Goal: Transaction & Acquisition: Purchase product/service

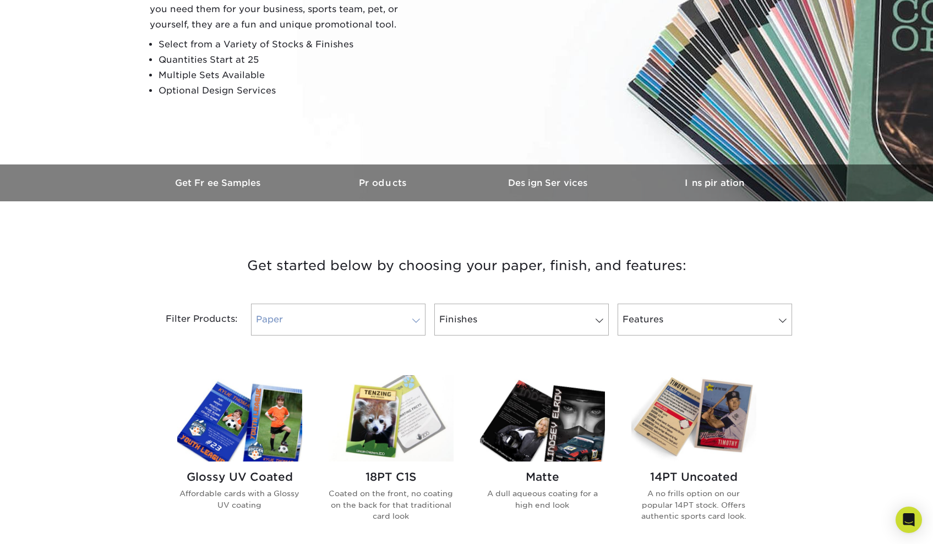
scroll to position [202, 0]
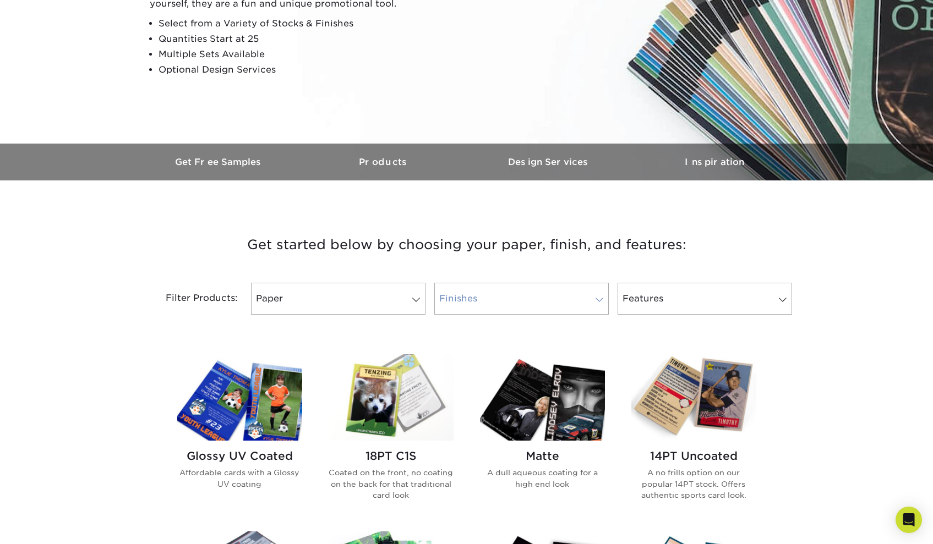
click at [588, 300] on link "Finishes" at bounding box center [521, 299] width 174 height 32
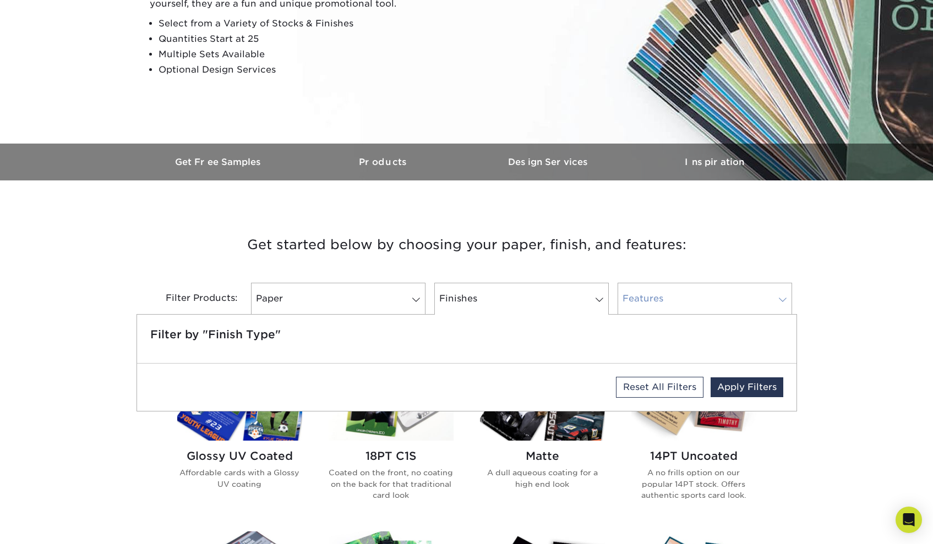
click at [672, 311] on link "Features" at bounding box center [704, 299] width 174 height 32
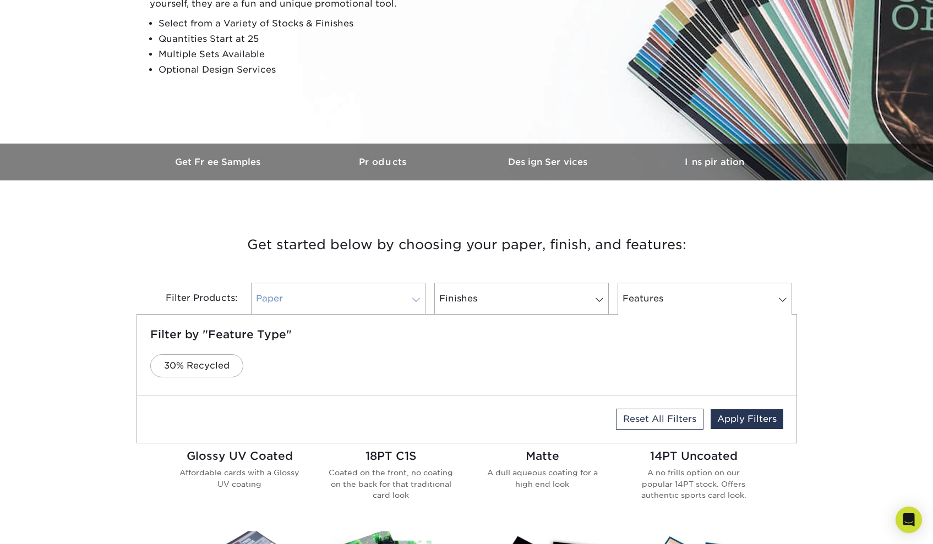
click at [363, 287] on link "Paper" at bounding box center [338, 299] width 174 height 32
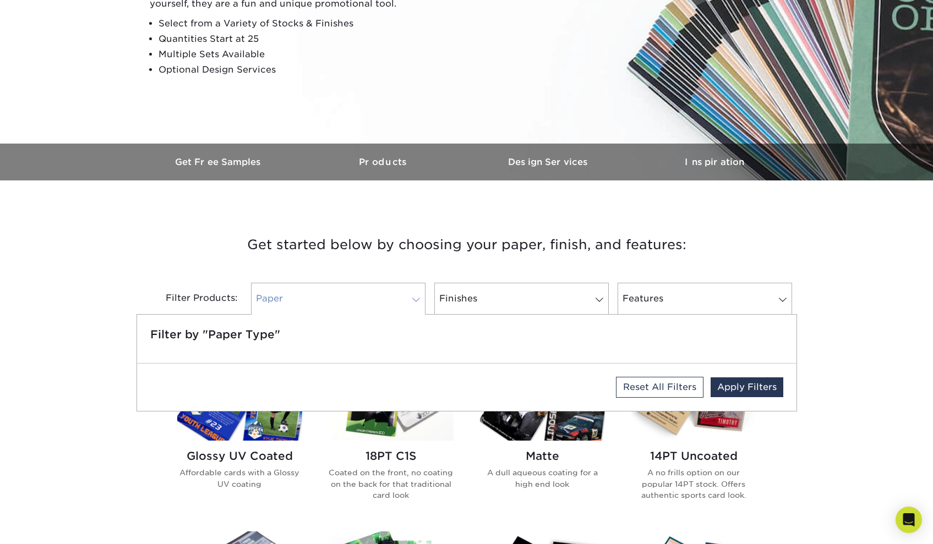
click at [372, 294] on link "Paper" at bounding box center [338, 299] width 174 height 32
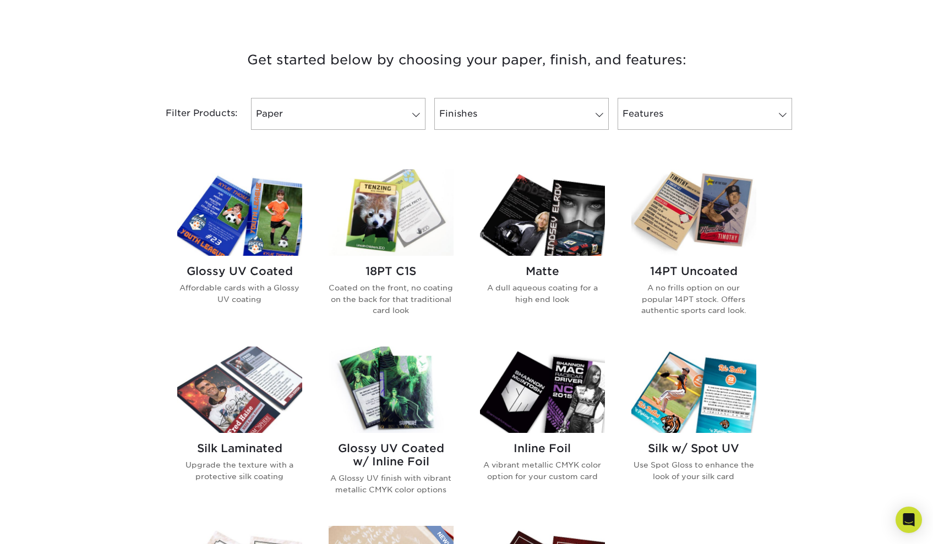
scroll to position [398, 0]
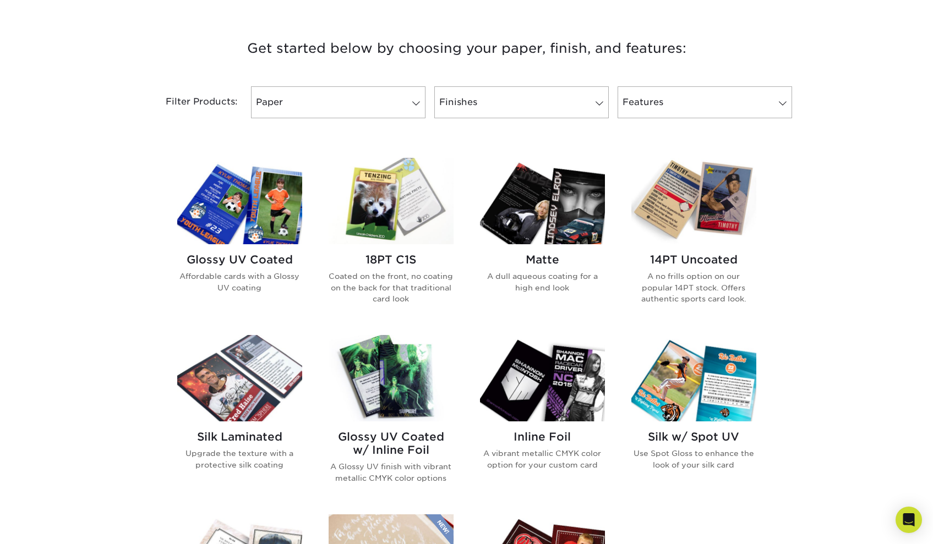
click at [255, 222] on img at bounding box center [239, 201] width 125 height 86
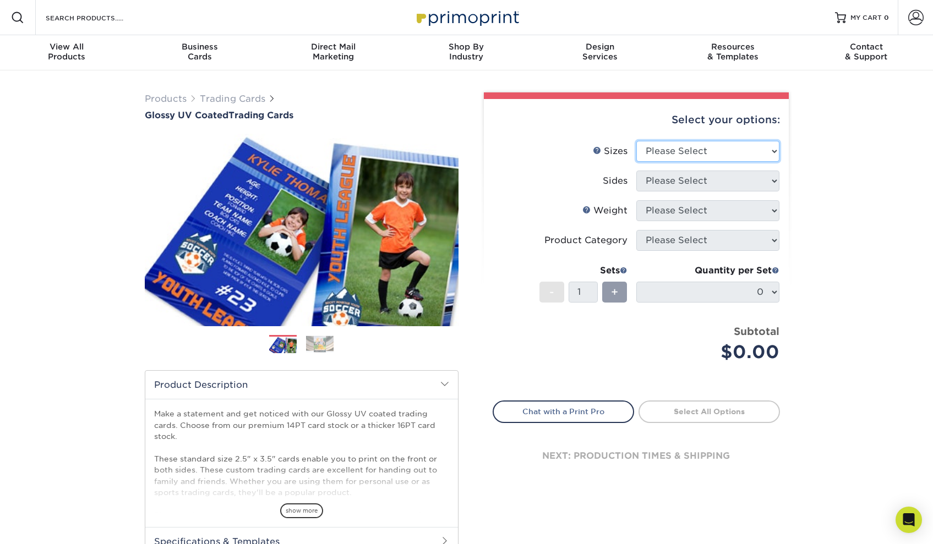
select select "2.50x3.50"
select select "13abbda7-1d64-4f25-8bb2-c179b224825d"
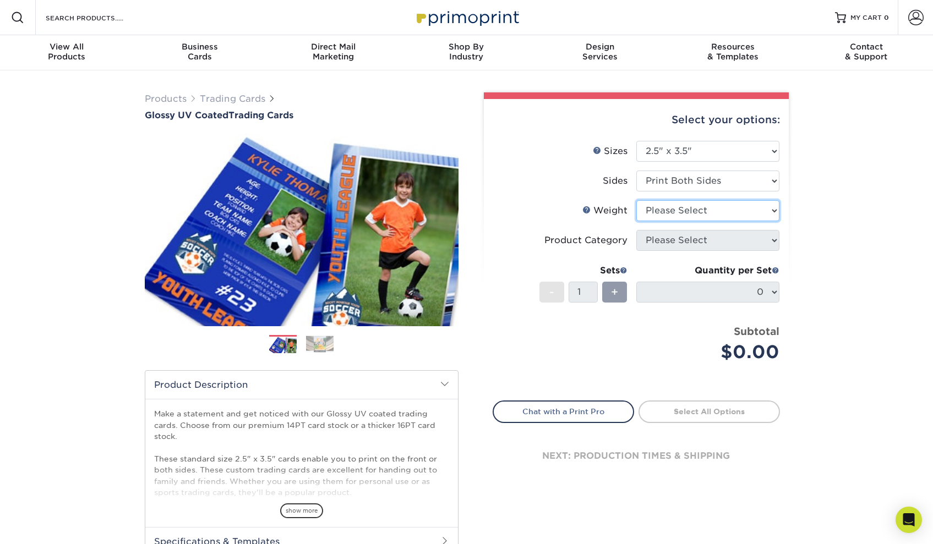
select select "16PT"
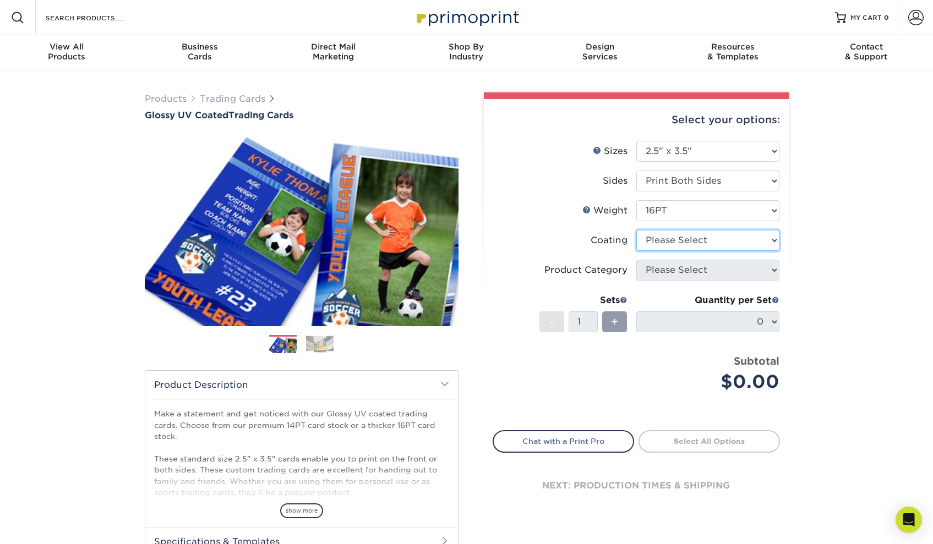
select select "ae367451-b2b8-45df-a344-0f05b6a12993"
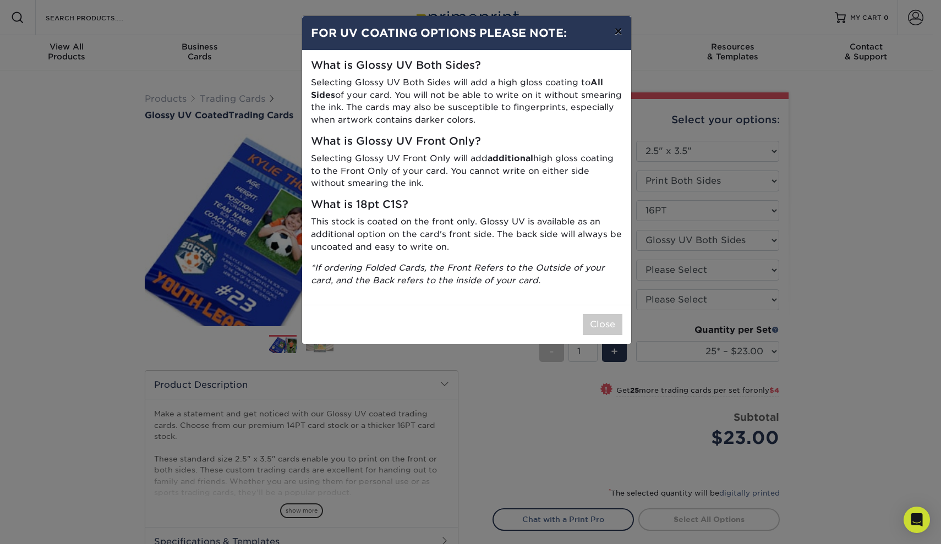
click at [615, 39] on button "×" at bounding box center [617, 31] width 25 height 31
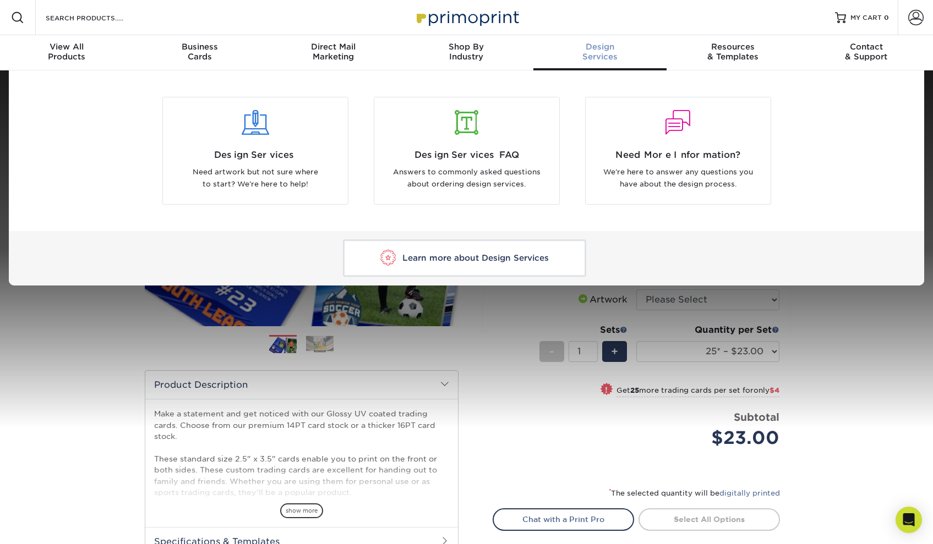
click at [829, 292] on div at bounding box center [466, 249] width 933 height 358
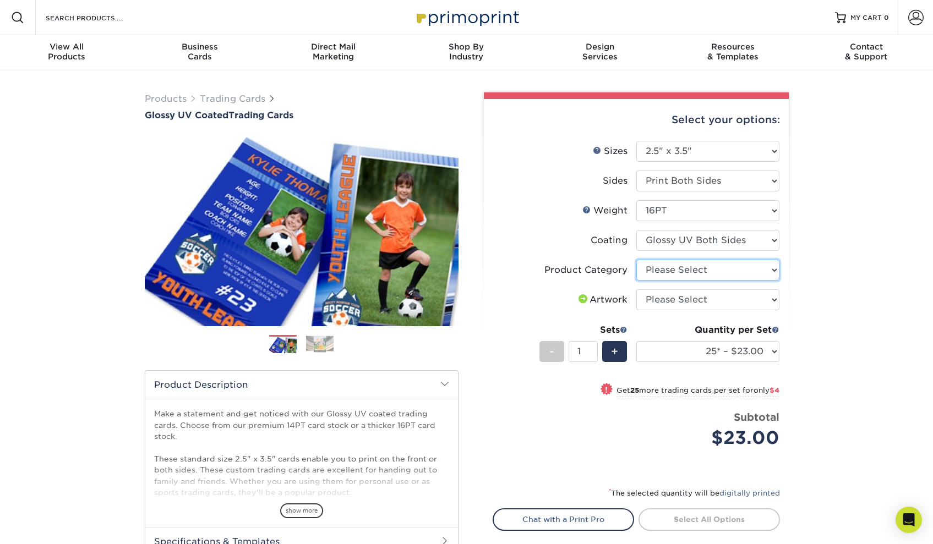
select select "c2f9bce9-36c2-409d-b101-c29d9d031e18"
select select "upload"
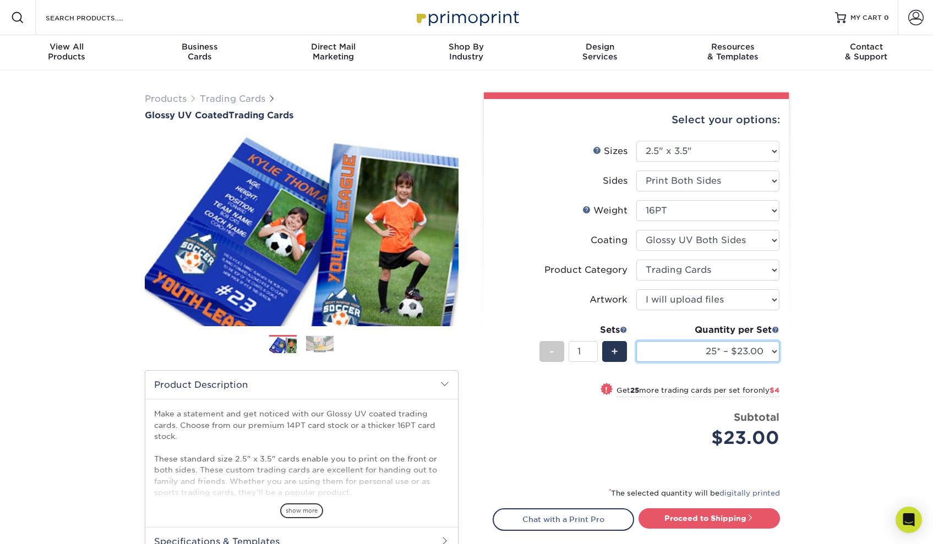
select select "500 – $58.00"
